Goal: Task Accomplishment & Management: Manage account settings

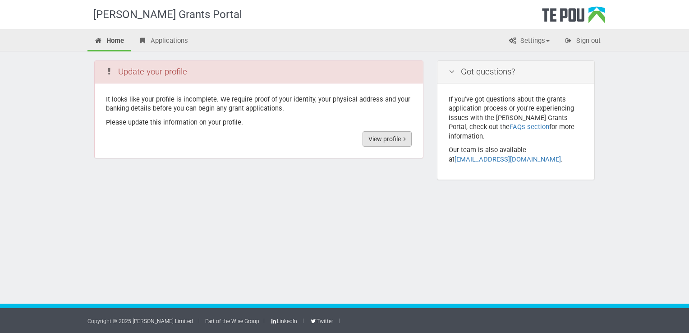
click at [376, 138] on link "View profile" at bounding box center [387, 138] width 49 height 15
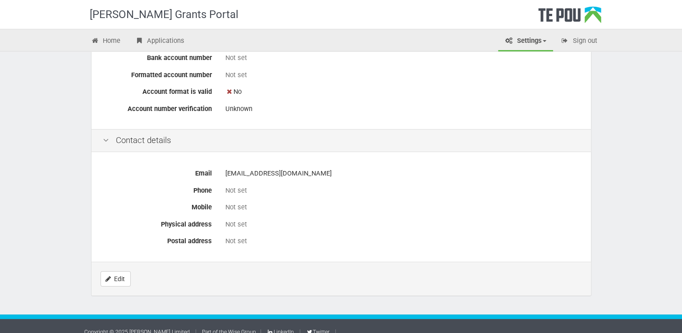
scroll to position [345, 0]
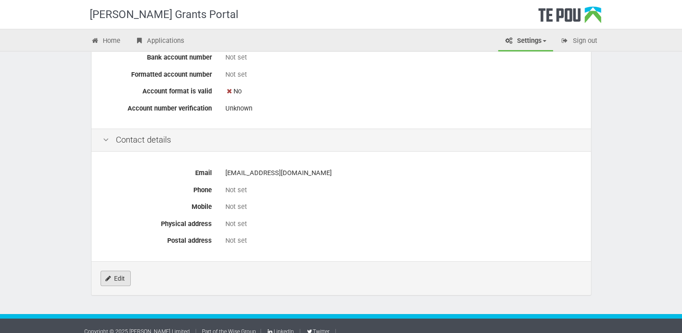
click at [120, 273] on link "Edit" at bounding box center [116, 278] width 30 height 15
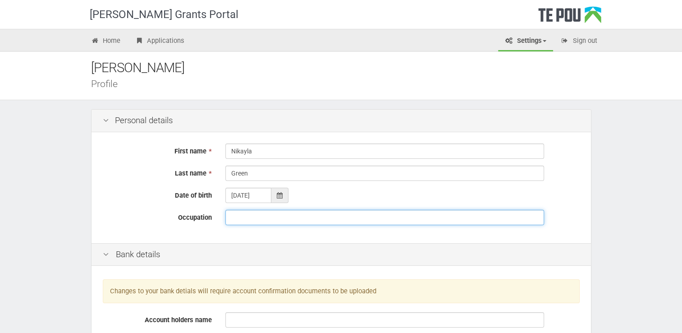
click at [315, 217] on input "Occupation" at bounding box center [385, 217] width 319 height 15
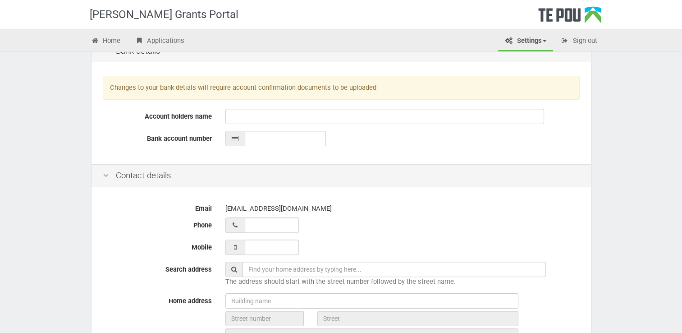
scroll to position [224, 0]
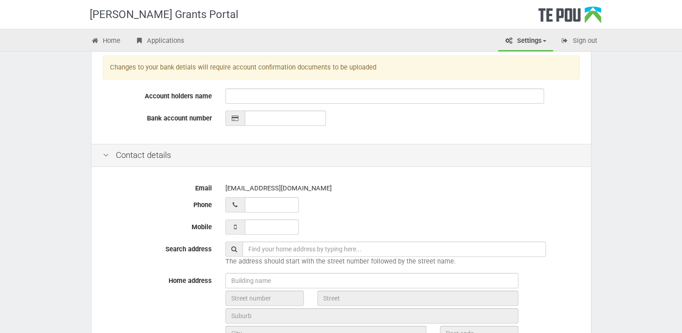
type input "Youth [MEDICAL_DATA] Worker"
click at [272, 225] on input "___ ___ _____" at bounding box center [272, 226] width 54 height 15
type input "027 293 0494"
type input "02 729 30494"
type input "027 293 0494_"
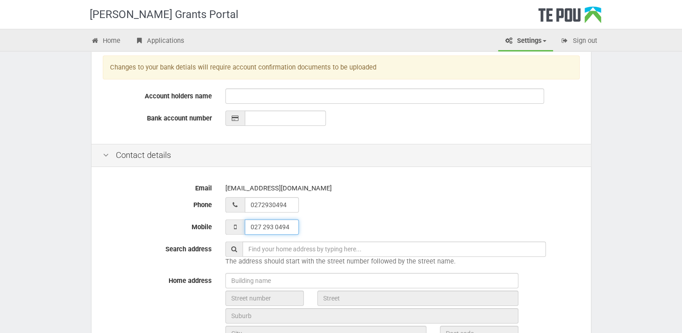
type input "02 729 30494_"
click at [292, 224] on input "027 293 0494_" at bounding box center [272, 226] width 54 height 15
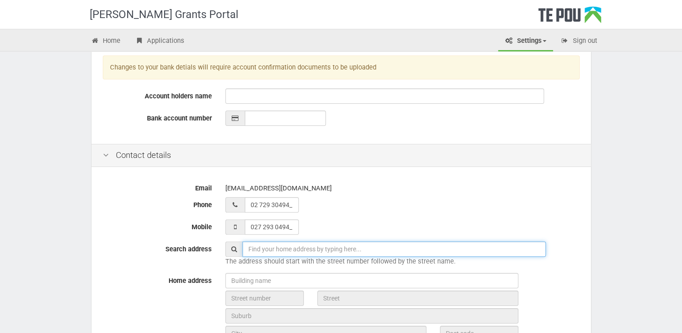
type input "027 293 0494"
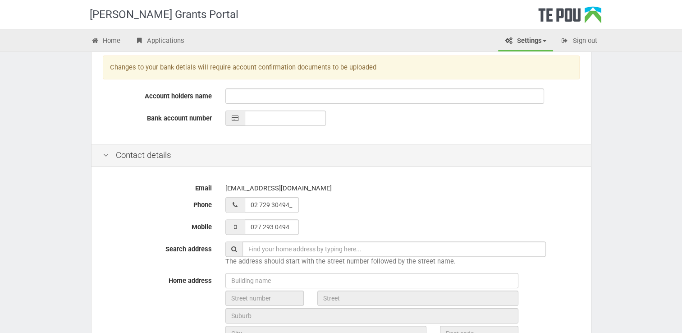
click at [298, 248] on input "text" at bounding box center [395, 248] width 304 height 15
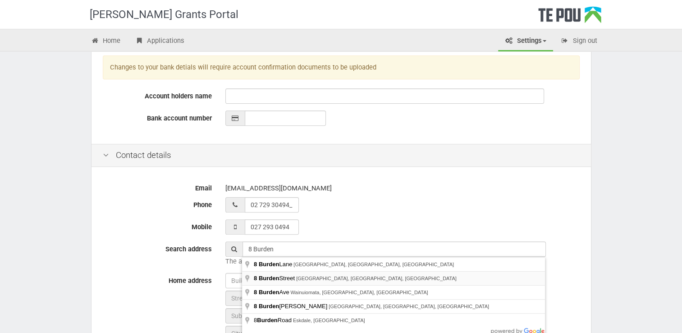
type input "[STREET_ADDRESS]"
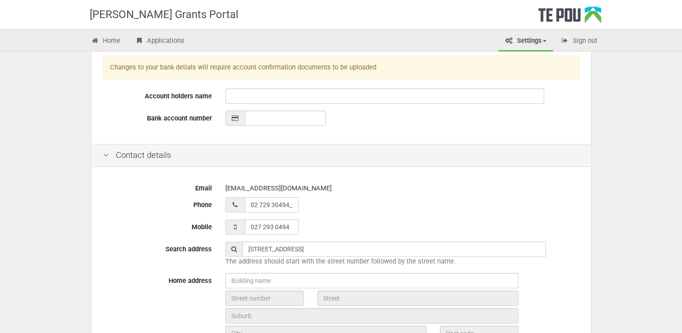
type input "8"
type input "[GEOGRAPHIC_DATA]"
type input "Blenheim"
type input "7201"
type input "[GEOGRAPHIC_DATA]"
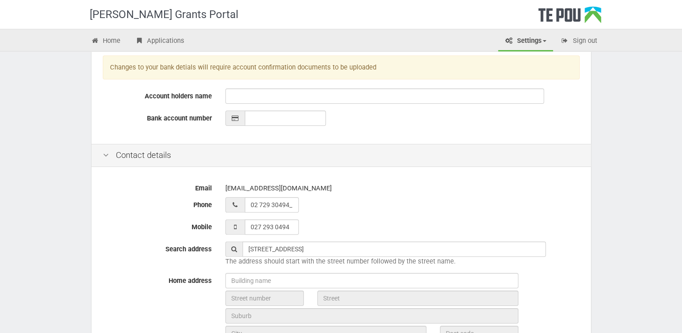
type input "[GEOGRAPHIC_DATA]"
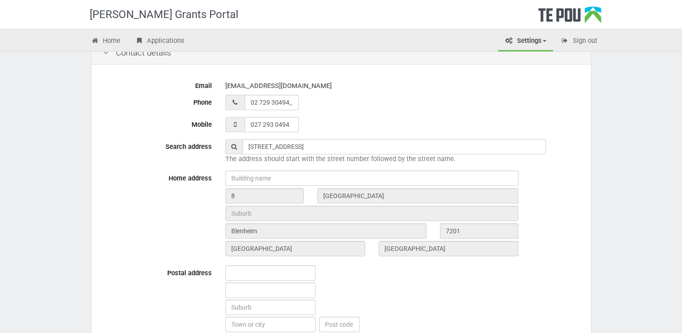
scroll to position [327, 0]
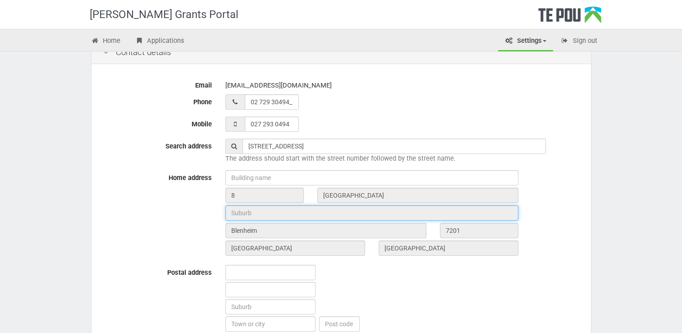
click at [268, 215] on input "text" at bounding box center [372, 212] width 293 height 15
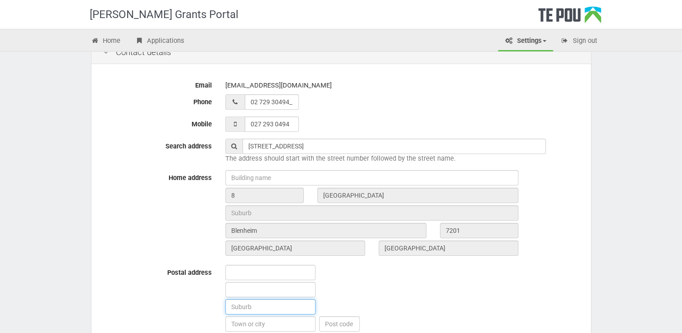
click at [263, 308] on input "text" at bounding box center [271, 306] width 90 height 15
click at [256, 276] on input "text" at bounding box center [271, 272] width 90 height 15
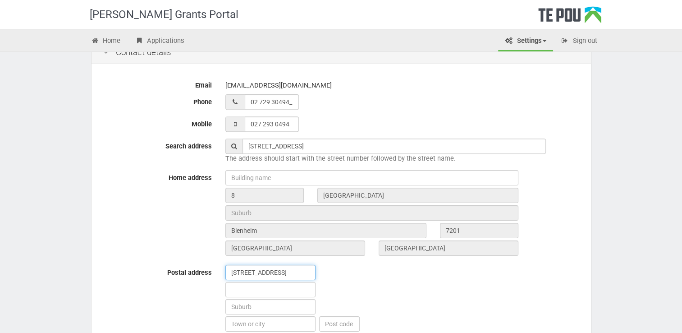
type input "[STREET_ADDRESS]"
click at [260, 306] on input "text" at bounding box center [271, 306] width 90 height 15
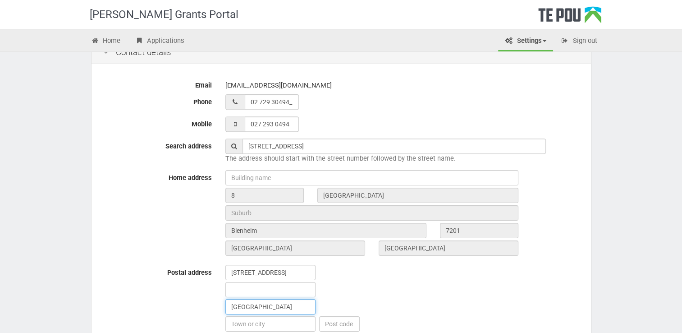
type input "[GEOGRAPHIC_DATA]"
click at [259, 322] on input "text" at bounding box center [271, 323] width 90 height 15
type input "Blenheim"
click at [334, 318] on input "text" at bounding box center [339, 323] width 41 height 15
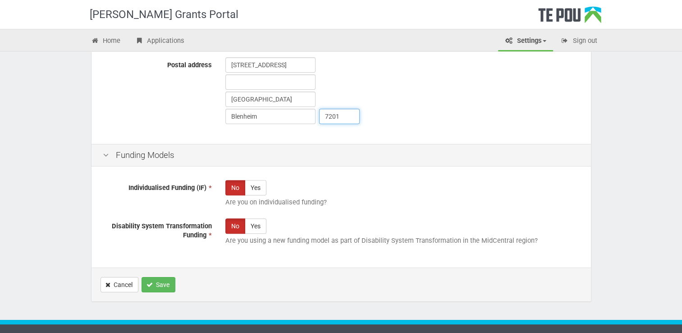
scroll to position [549, 0]
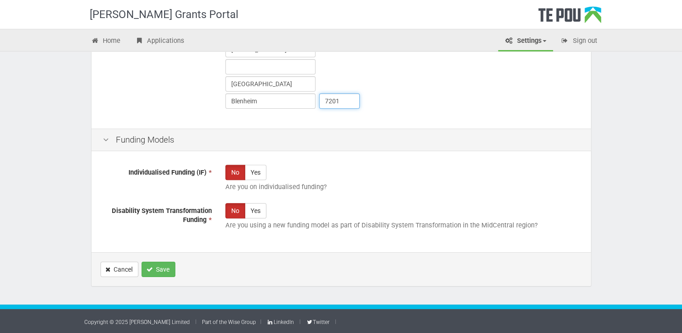
type input "7201"
